Goal: Information Seeking & Learning: Check status

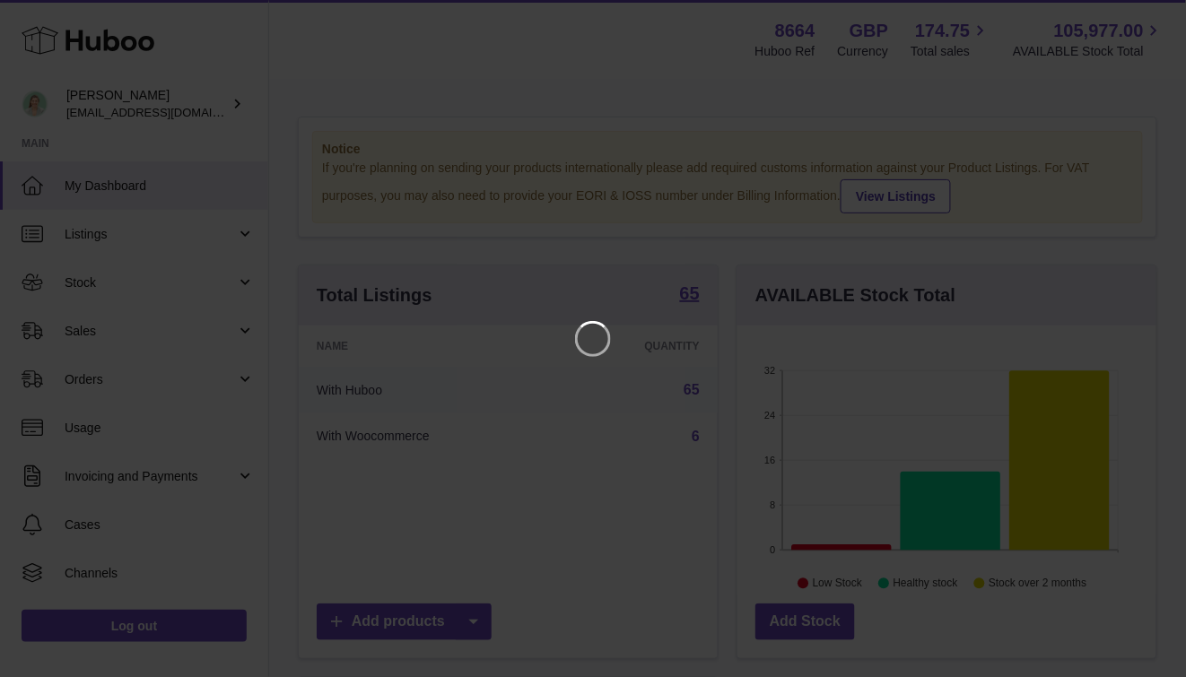
scroll to position [280, 425]
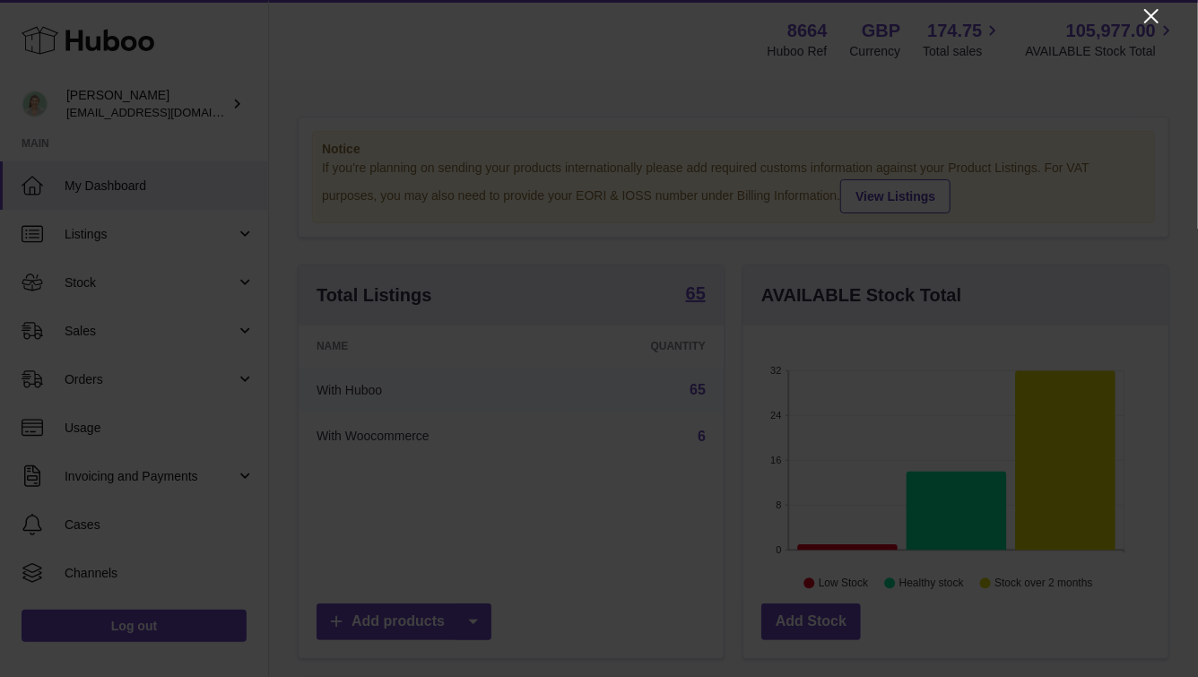
click at [1161, 22] on icon "Close" at bounding box center [1152, 16] width 22 height 22
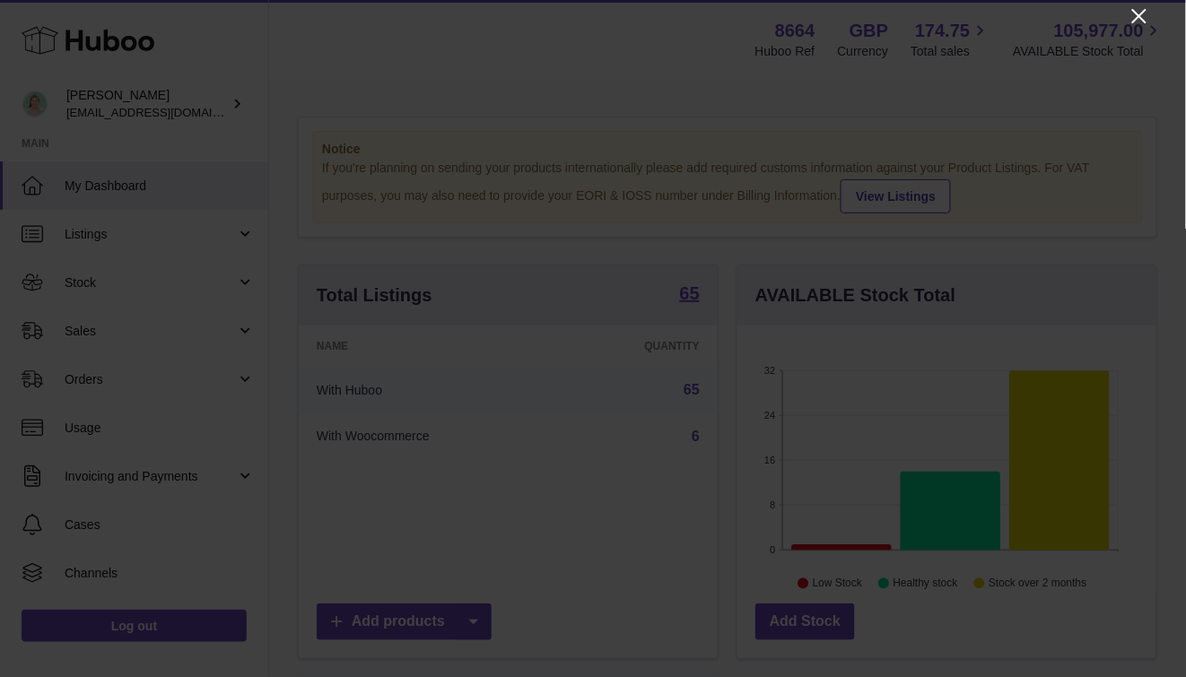
scroll to position [896595, 896455]
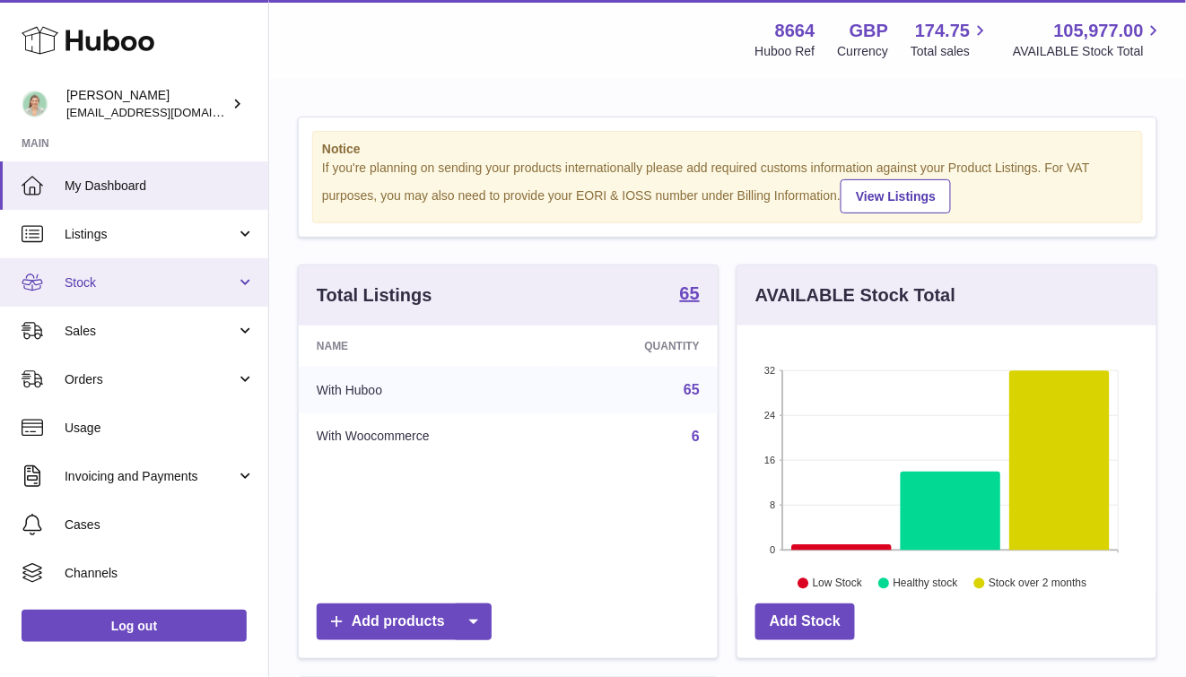
click at [257, 274] on link "Stock" at bounding box center [134, 282] width 268 height 48
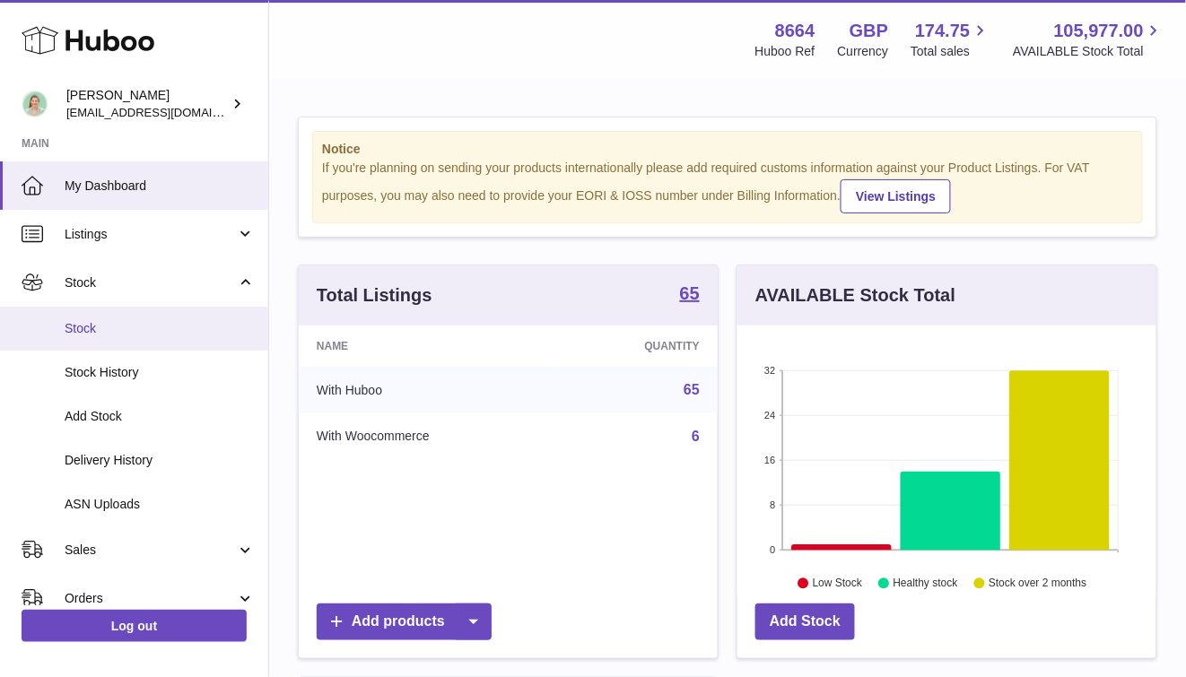
click at [236, 331] on span "Stock" at bounding box center [160, 328] width 190 height 17
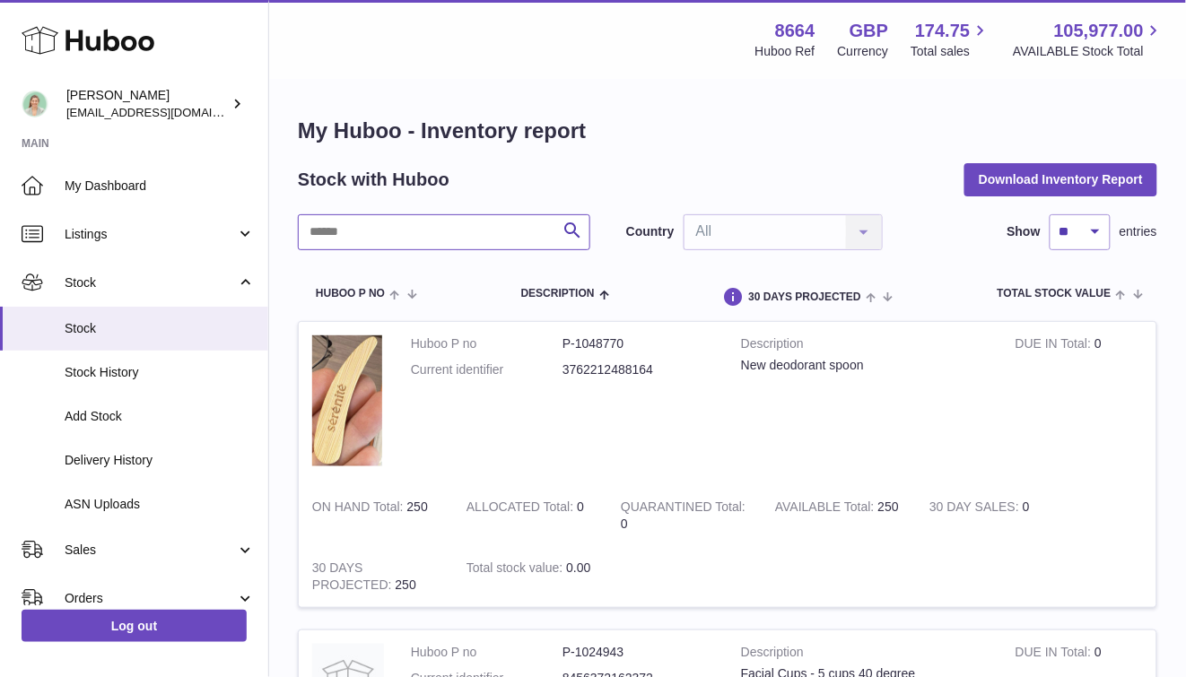
click at [343, 231] on input "text" at bounding box center [444, 232] width 292 height 36
type input "***"
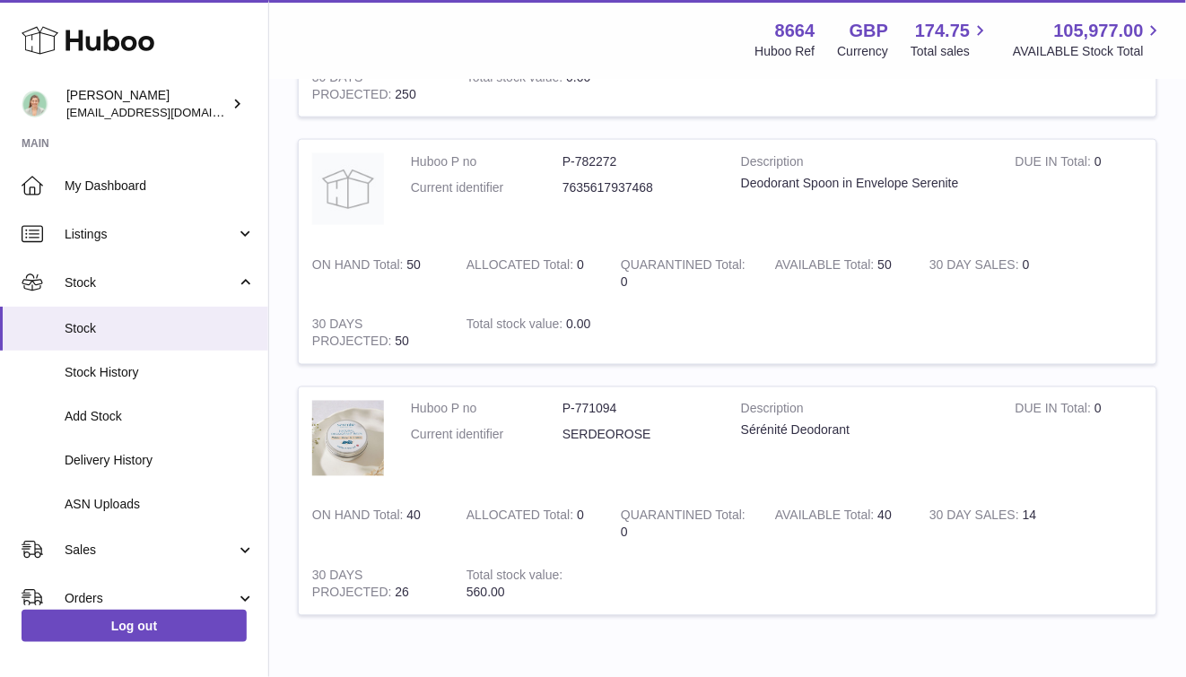
scroll to position [591, 0]
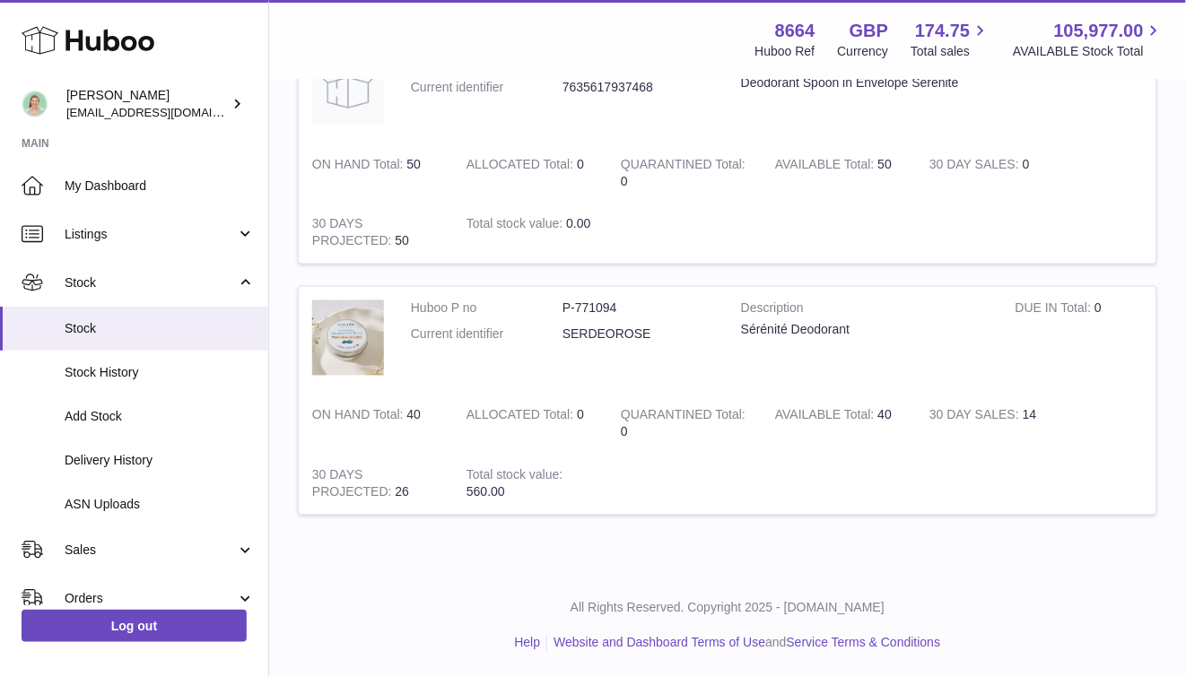
drag, startPoint x: 896, startPoint y: 412, endPoint x: 870, endPoint y: 418, distance: 26.8
click at [870, 418] on td "AVAILABLE Total 40" at bounding box center [838, 424] width 154 height 61
click at [891, 384] on td "Description Sérénité Deodorant" at bounding box center [864, 340] width 274 height 106
drag, startPoint x: 894, startPoint y: 418, endPoint x: 879, endPoint y: 419, distance: 15.3
click at [879, 419] on td "AVAILABLE Total 40" at bounding box center [838, 424] width 154 height 61
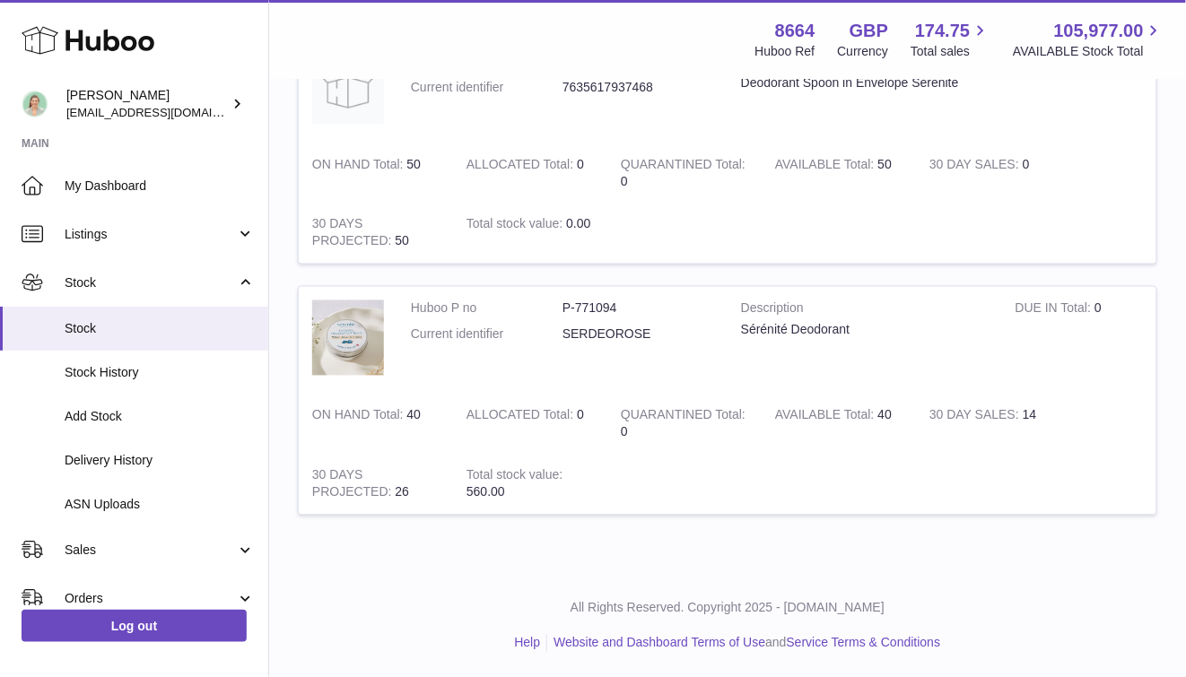
click at [892, 375] on td "Description Sérénité Deodorant" at bounding box center [864, 340] width 274 height 106
drag, startPoint x: 891, startPoint y: 415, endPoint x: 875, endPoint y: 417, distance: 15.4
click at [875, 417] on td "AVAILABLE Total 40" at bounding box center [838, 424] width 154 height 61
click at [883, 397] on td "AVAILABLE Total 40" at bounding box center [838, 424] width 154 height 61
click at [147, 450] on link "Delivery History" at bounding box center [134, 461] width 268 height 44
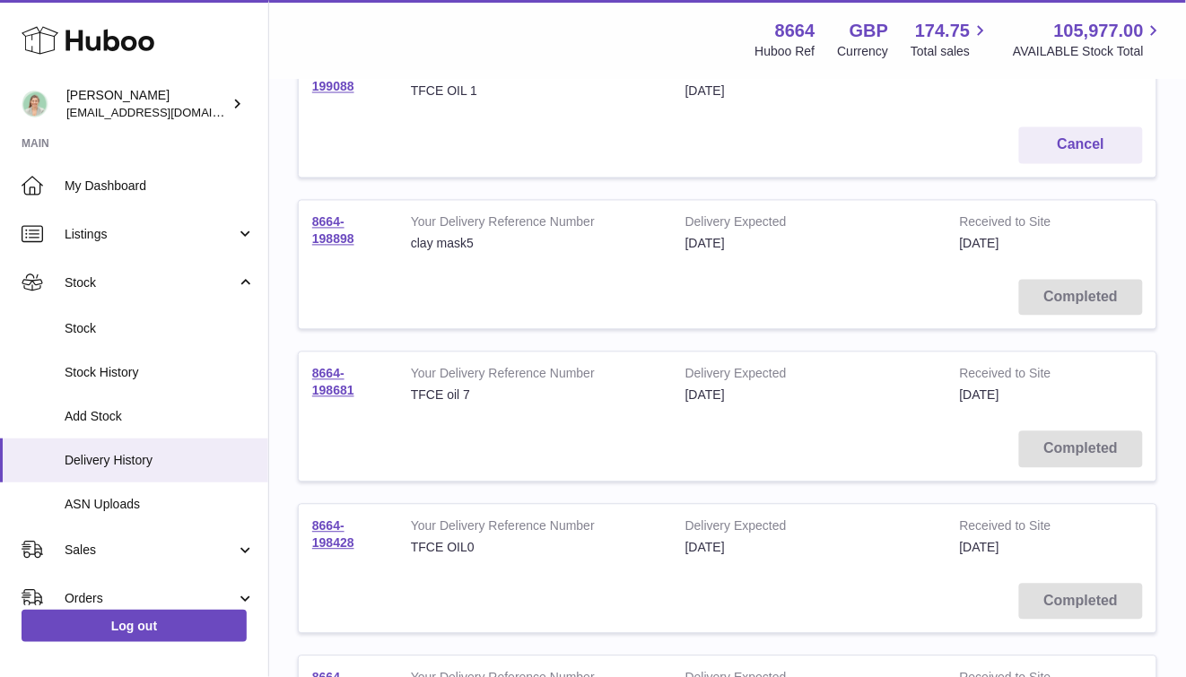
scroll to position [735, 0]
